Goal: Use online tool/utility: Utilize a website feature to perform a specific function

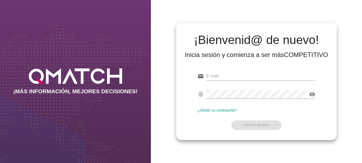
type input "[EMAIL_ADDRESS][DOMAIN_NAME]"
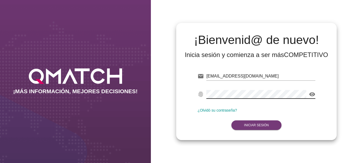
click at [254, 126] on strong "Iniciar Sesión" at bounding box center [256, 126] width 25 height 4
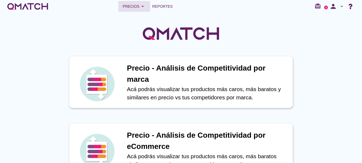
click at [136, 8] on div "Precios arrow_drop_down" at bounding box center [134, 6] width 23 height 6
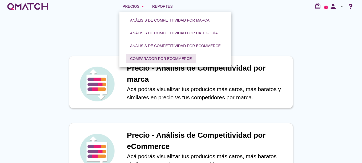
click at [148, 60] on div "Comparador por eCommerce" at bounding box center [161, 59] width 62 height 6
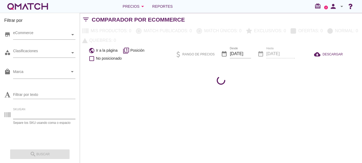
click at [30, 113] on input "SKU/EAN" at bounding box center [44, 115] width 62 height 9
paste input "159586"
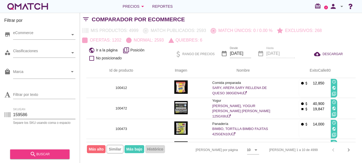
type input "159586"
click at [41, 158] on button "search buscar" at bounding box center [40, 155] width 60 height 10
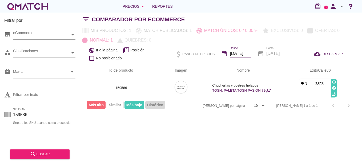
click at [244, 54] on input "[DATE]" at bounding box center [240, 53] width 21 height 9
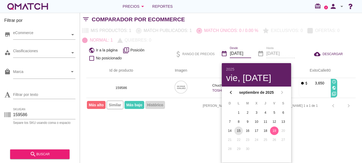
click at [240, 132] on div "15" at bounding box center [239, 131] width 9 height 5
type input "[DATE]"
click at [187, 133] on div "Filtrar por store eCommerce category Clasificaciones local_mall Marca arrow_dro…" at bounding box center [221, 88] width 282 height 151
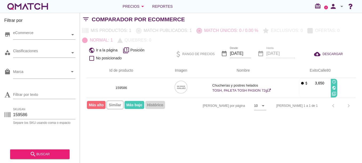
click at [282, 54] on div "date_range Hasta [DATE]" at bounding box center [276, 54] width 37 height 18
click at [278, 54] on div "date_range Hasta [DATE]" at bounding box center [276, 54] width 37 height 18
click at [274, 52] on div "date_range Hasta [DATE]" at bounding box center [276, 54] width 37 height 18
click at [264, 54] on div "date_range Hasta [DATE]" at bounding box center [276, 54] width 37 height 18
click at [242, 54] on input "[DATE]" at bounding box center [240, 53] width 21 height 9
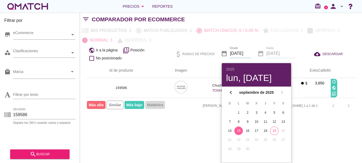
click at [239, 129] on div "15" at bounding box center [239, 131] width 9 height 5
click at [283, 49] on div "date_range Hasta [DATE]" at bounding box center [276, 54] width 37 height 18
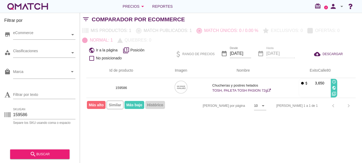
click at [288, 55] on div "date_range Hasta [DATE]" at bounding box center [276, 54] width 37 height 18
click at [190, 128] on div "Filtrar por store eCommerce category Clasificaciones local_mall Marca arrow_dro…" at bounding box center [221, 88] width 282 height 151
